Goal: Information Seeking & Learning: Check status

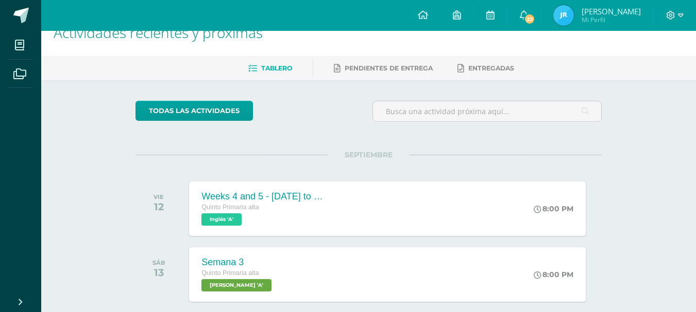
scroll to position [16, 0]
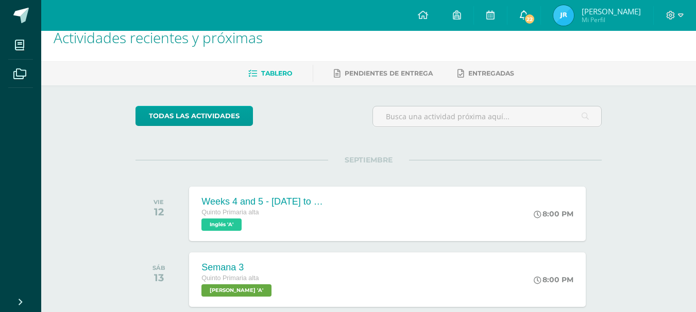
click at [527, 5] on link "22" at bounding box center [523, 15] width 33 height 31
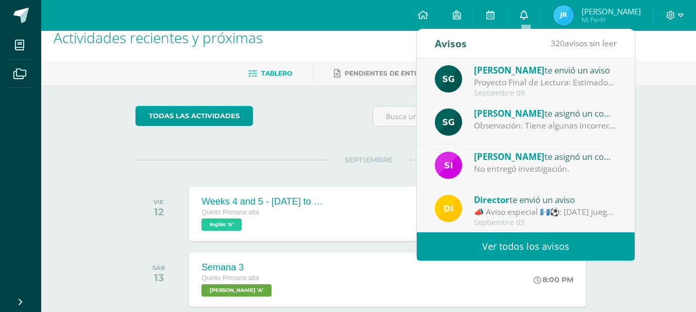
click at [524, 15] on icon at bounding box center [523, 14] width 8 height 9
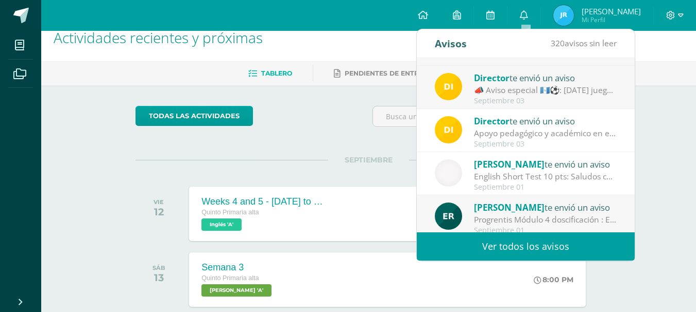
scroll to position [138, 0]
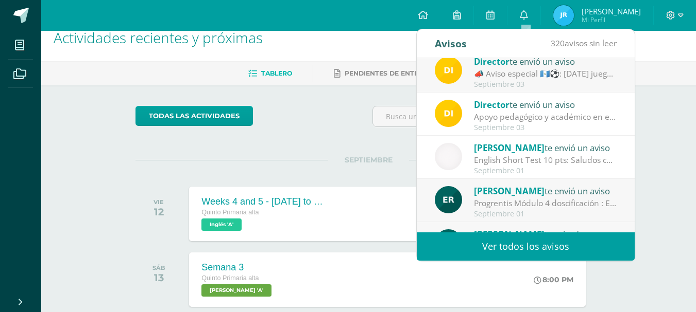
click at [472, 201] on div "Eligia Romero te envió un aviso Progrentis Módulo 4 doscificación : Estimados p…" at bounding box center [525, 201] width 182 height 34
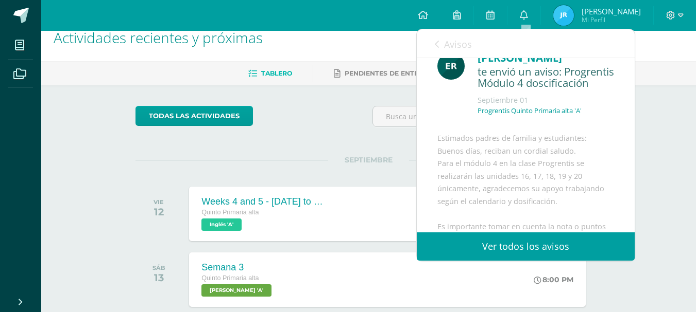
scroll to position [21, 0]
click at [431, 39] on div "Avisos 319 avisos sin leer Avisos" at bounding box center [525, 43] width 218 height 29
click at [440, 43] on link "Avisos" at bounding box center [452, 43] width 37 height 29
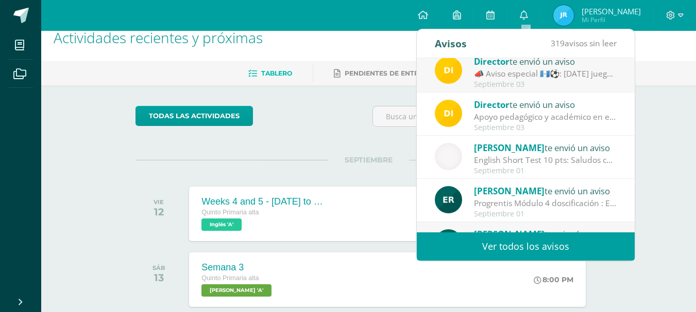
click at [349, 113] on div "todas las Actividades" at bounding box center [368, 120] width 474 height 29
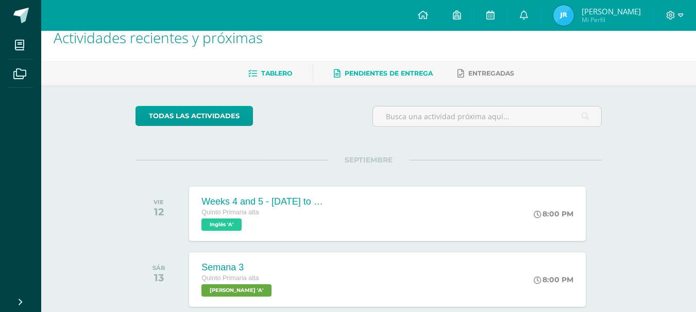
click at [403, 75] on span "Pendientes de entrega" at bounding box center [388, 73] width 88 height 8
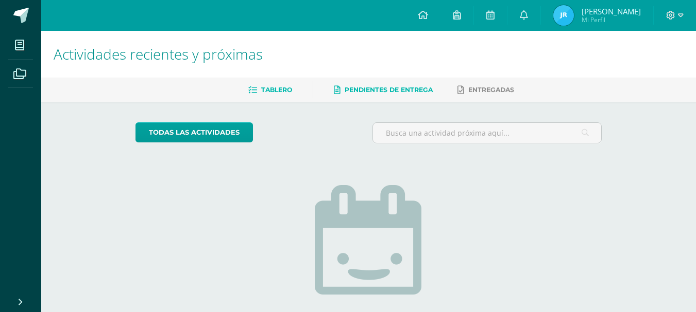
click at [274, 86] on span "Tablero" at bounding box center [276, 90] width 31 height 8
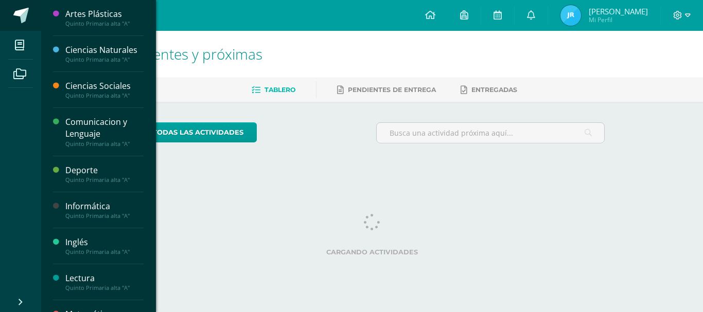
click at [13, 13] on span at bounding box center [20, 15] width 15 height 15
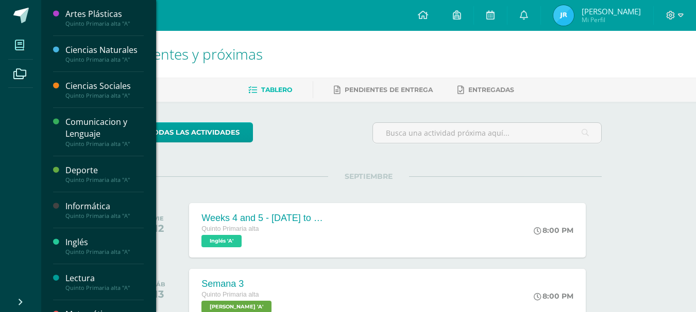
click at [24, 47] on icon at bounding box center [19, 45] width 9 height 10
